Goal: Task Accomplishment & Management: Use online tool/utility

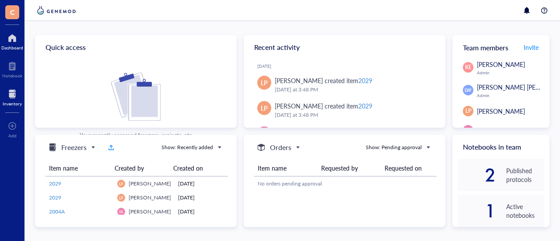
click at [12, 94] on div at bounding box center [12, 94] width 19 height 14
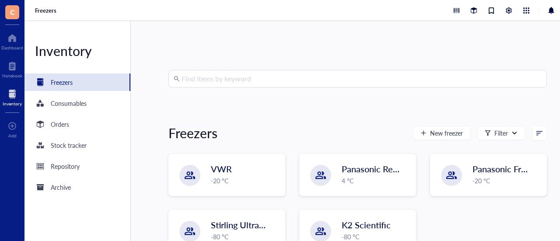
scroll to position [24, 0]
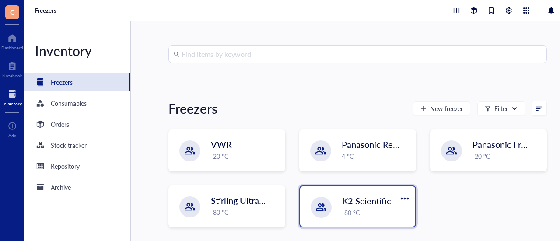
click at [351, 199] on span "K2 Scientific" at bounding box center [366, 201] width 49 height 12
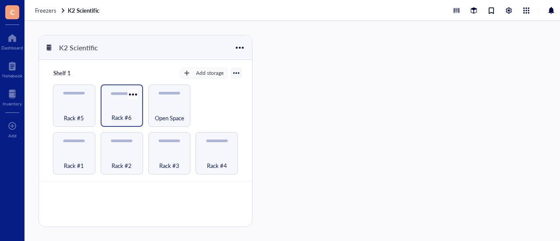
click at [120, 102] on div "Rack #6" at bounding box center [122, 105] width 42 height 42
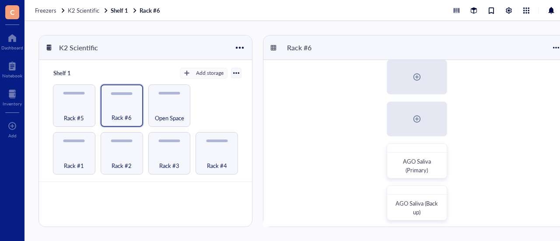
scroll to position [141, 0]
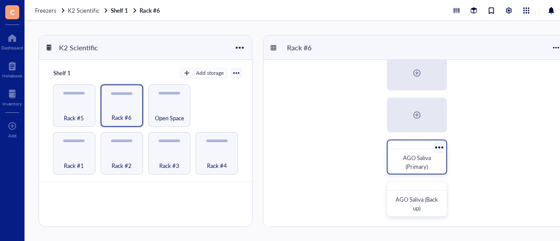
click at [432, 161] on div "AGO Saliva (Primary)" at bounding box center [416, 161] width 45 height 17
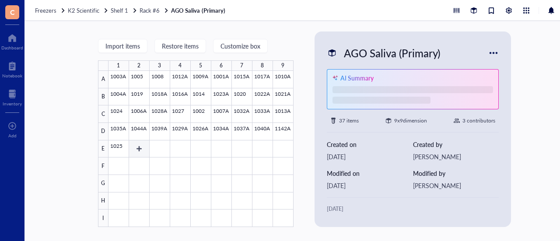
click at [141, 150] on div at bounding box center [200, 149] width 185 height 156
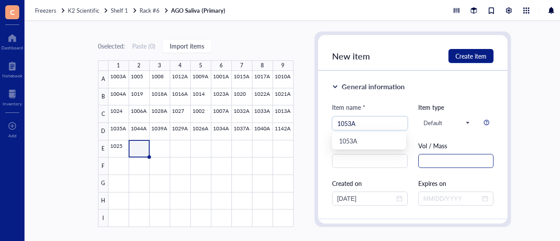
type input "1053A"
click at [423, 166] on input "text" at bounding box center [456, 161] width 76 height 14
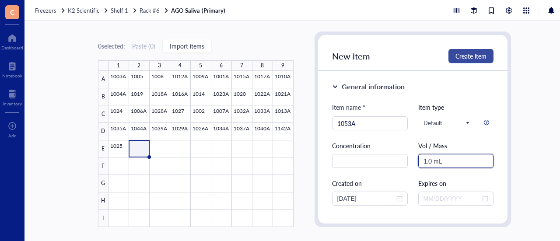
type input "1.0 mL"
click at [465, 55] on span "Create item" at bounding box center [470, 55] width 31 height 7
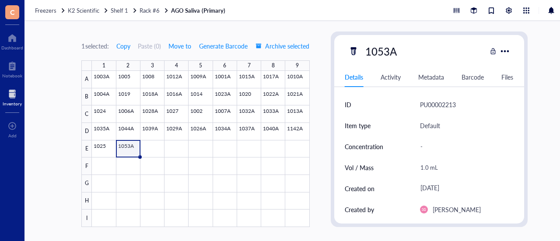
click at [16, 98] on div at bounding box center [12, 94] width 19 height 14
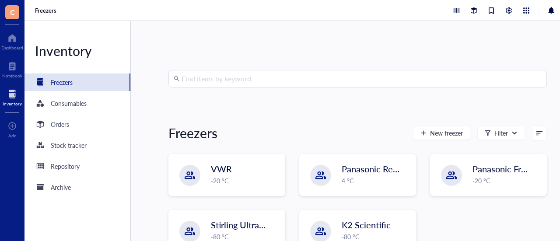
scroll to position [24, 0]
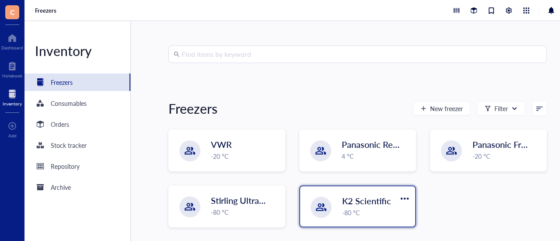
click at [350, 195] on span "K2 Scientific" at bounding box center [366, 201] width 49 height 12
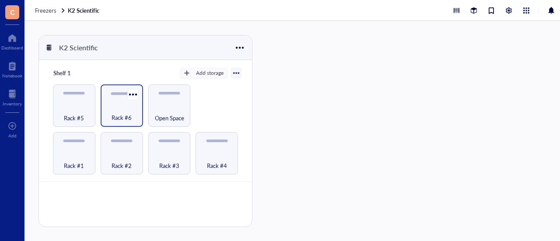
click at [122, 98] on div "Rack #6" at bounding box center [122, 105] width 42 height 42
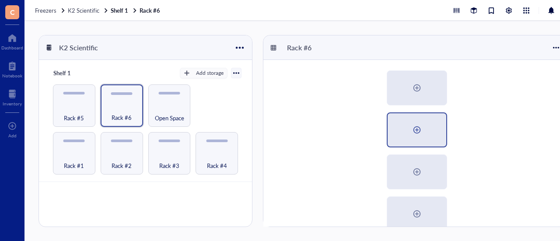
scroll to position [141, 0]
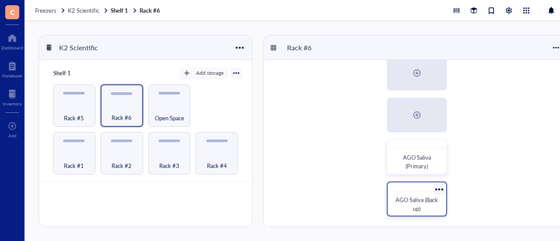
click at [422, 195] on span "AGO Saliva (Back up)" at bounding box center [417, 203] width 44 height 17
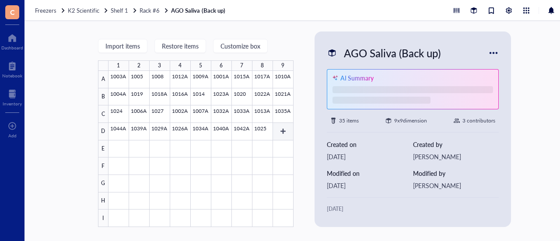
click at [281, 128] on div at bounding box center [200, 149] width 185 height 156
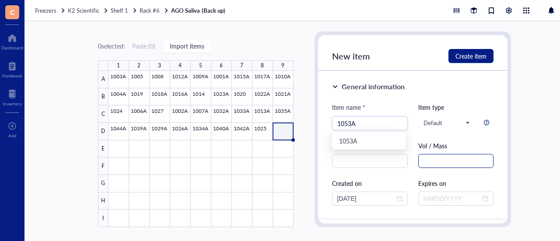
type input "1053A"
click at [438, 162] on input "text" at bounding box center [456, 161] width 76 height 14
type input "1"
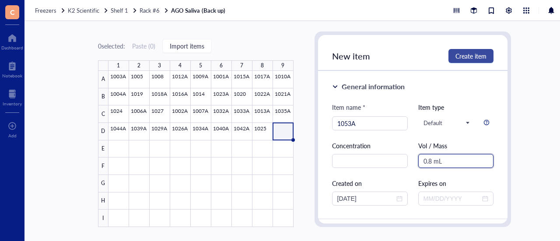
type input "0.8 mL"
click at [466, 56] on span "Create item" at bounding box center [470, 55] width 31 height 7
